Goal: Information Seeking & Learning: Learn about a topic

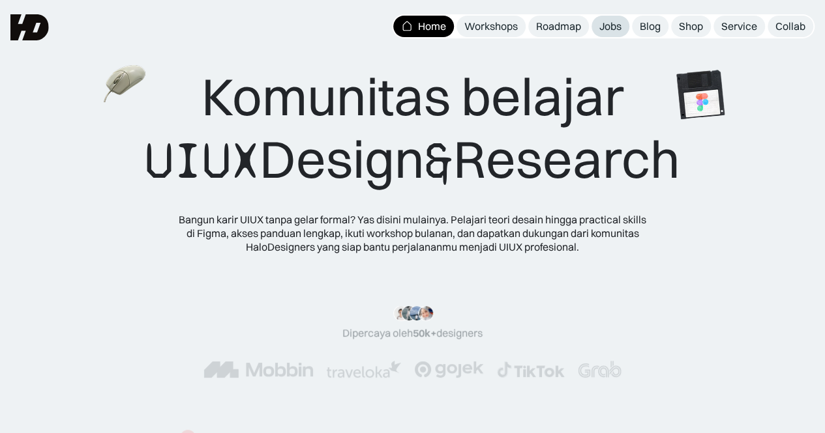
click at [603, 26] on div "Jobs" at bounding box center [610, 27] width 22 height 14
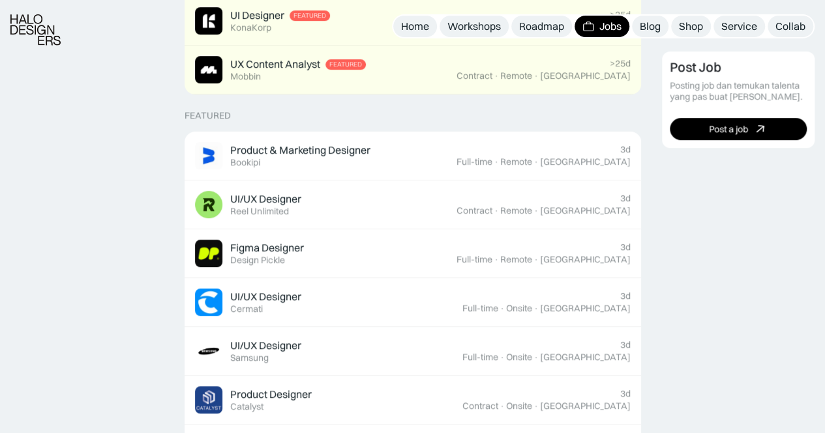
scroll to position [428, 0]
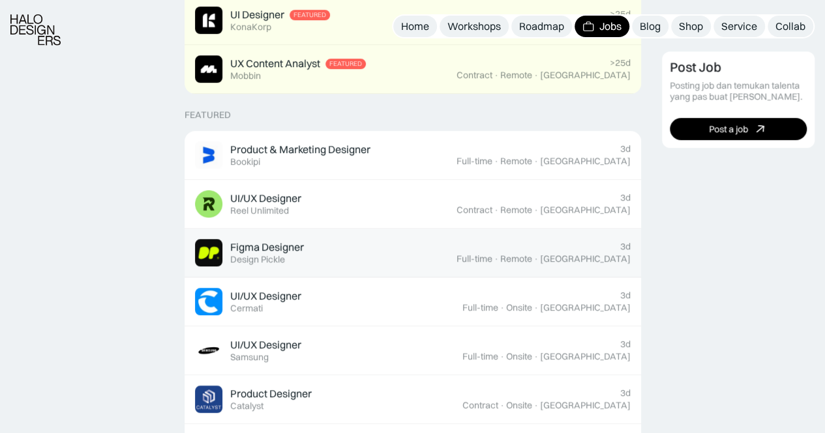
click at [456, 241] on div "Figma Designer Featured Design Pickle" at bounding box center [325, 252] width 261 height 27
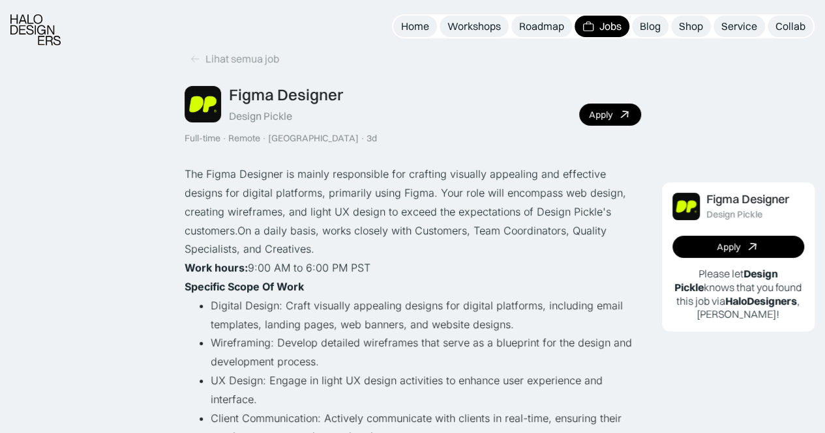
scroll to position [19, 0]
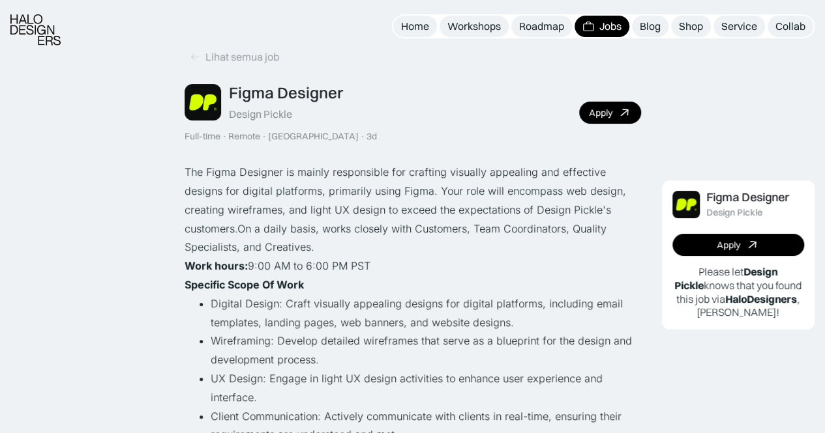
drag, startPoint x: 821, startPoint y: 1, endPoint x: 547, endPoint y: 307, distance: 411.3
click at [547, 307] on li "Digital Design: Craft visually appealing designs for digital platforms, includi…" at bounding box center [426, 314] width 430 height 38
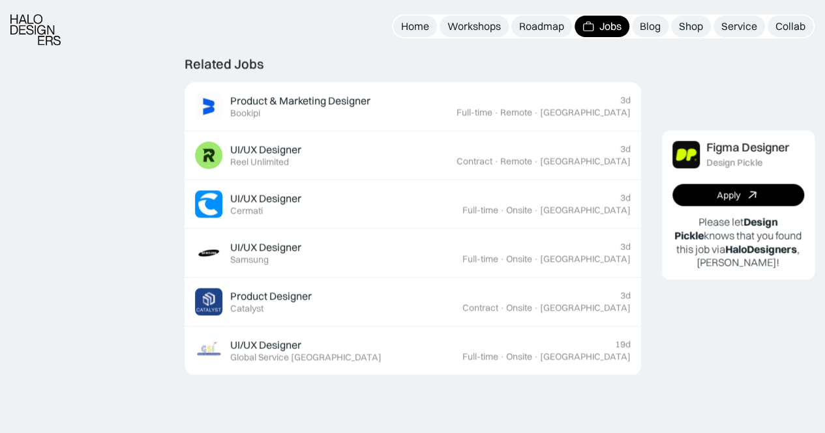
scroll to position [1145, 0]
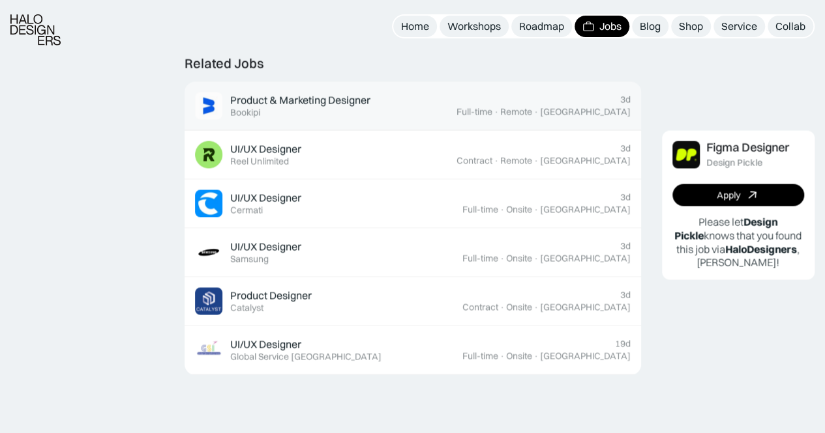
click at [456, 119] on div "Product & Marketing Designer Featured Bookipi" at bounding box center [325, 105] width 261 height 27
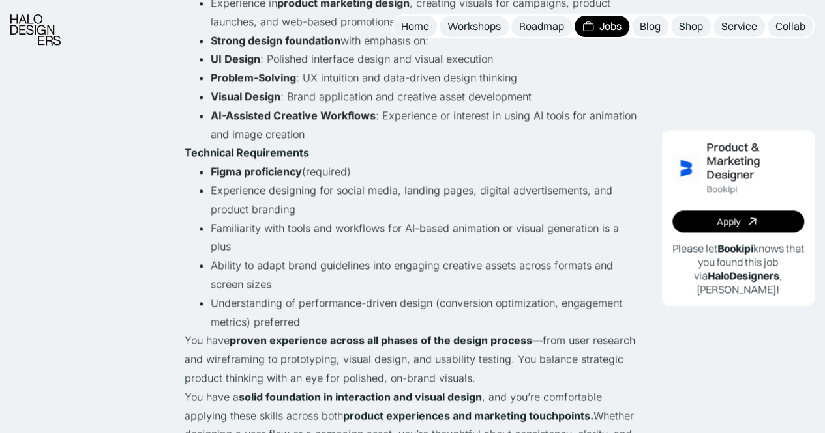
scroll to position [752, 0]
